Goal: Task Accomplishment & Management: Use online tool/utility

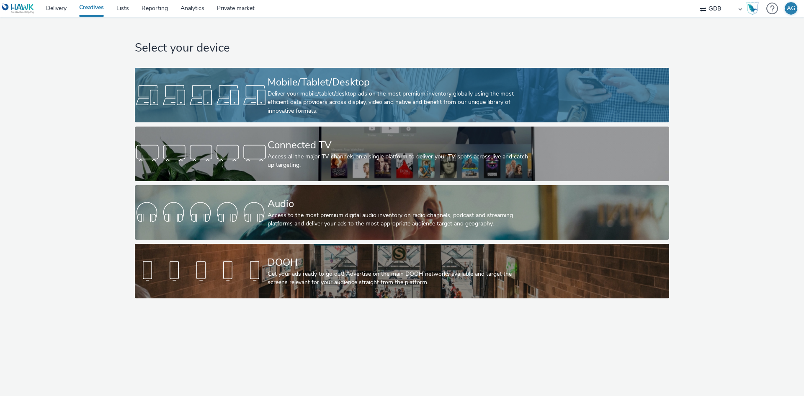
click at [291, 91] on div "Deliver your mobile/tablet/desktop ads on the most premium inventory globally u…" at bounding box center [401, 103] width 266 height 26
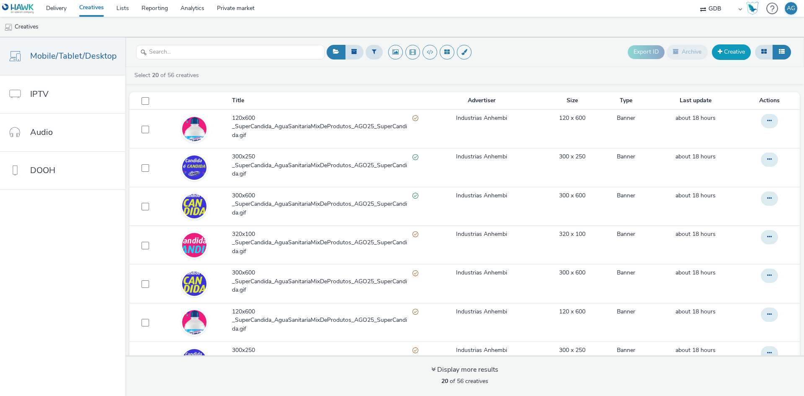
click at [729, 51] on link "Creative" at bounding box center [731, 51] width 39 height 15
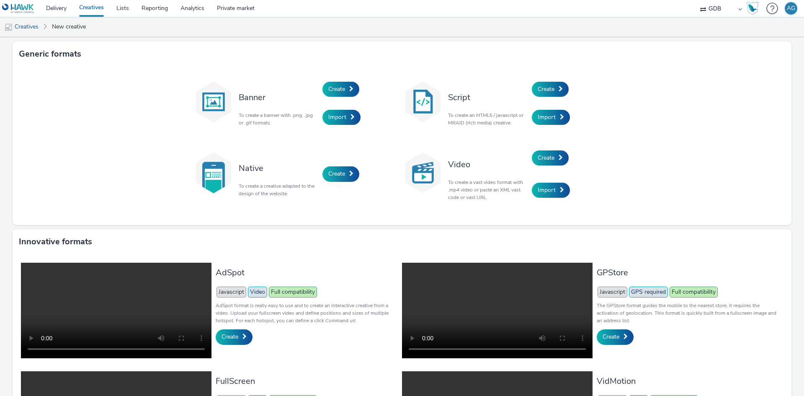
click at [87, 5] on link "Creatives" at bounding box center [91, 8] width 37 height 17
